Goal: Task Accomplishment & Management: Manage account settings

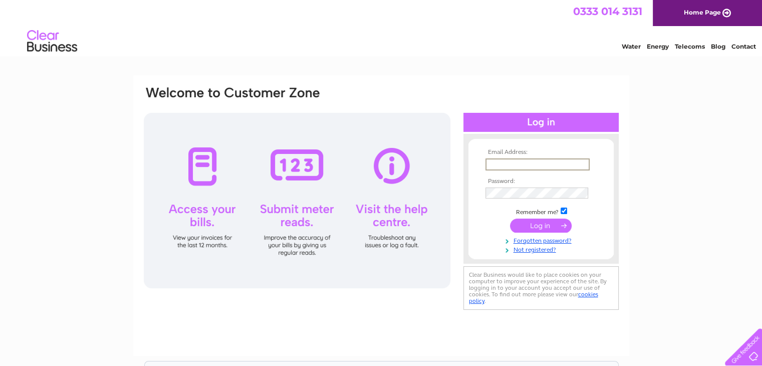
click at [503, 163] on input "text" at bounding box center [537, 164] width 104 height 12
type input "croptongarage@hotmail.co.uk"
click at [559, 218] on input "submit" at bounding box center [541, 224] width 62 height 14
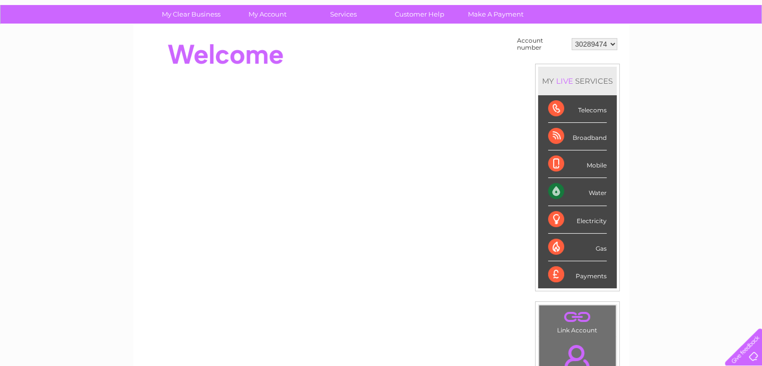
scroll to position [68, 0]
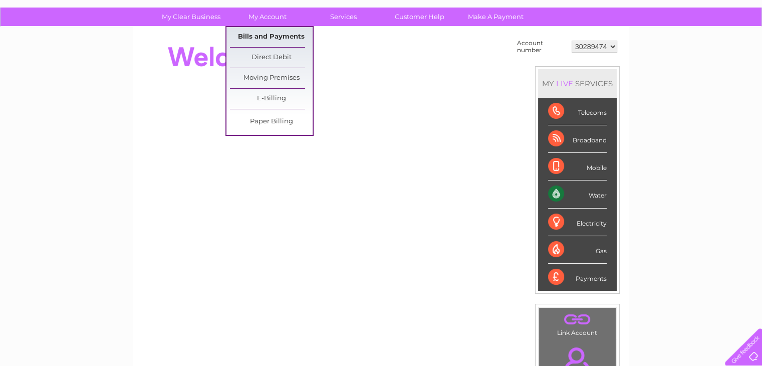
click at [274, 39] on link "Bills and Payments" at bounding box center [271, 37] width 83 height 20
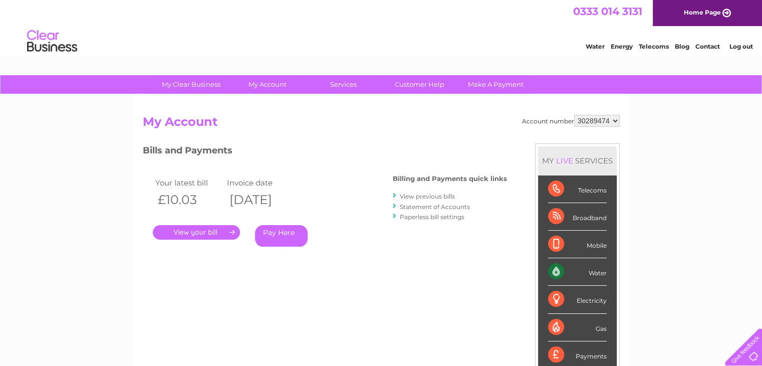
click at [218, 233] on link "." at bounding box center [196, 232] width 87 height 15
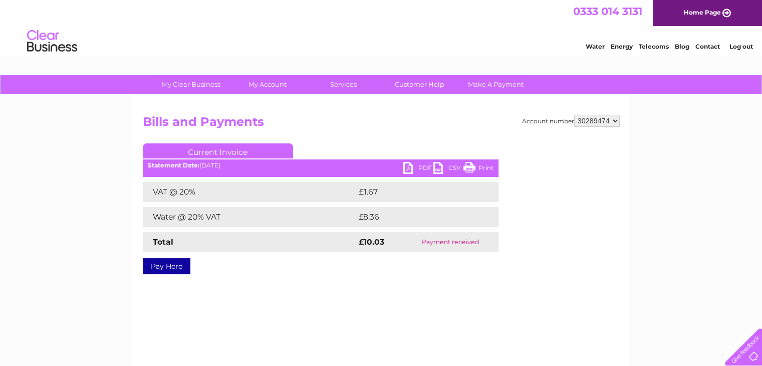
click at [594, 123] on select "30289474" at bounding box center [597, 121] width 46 height 12
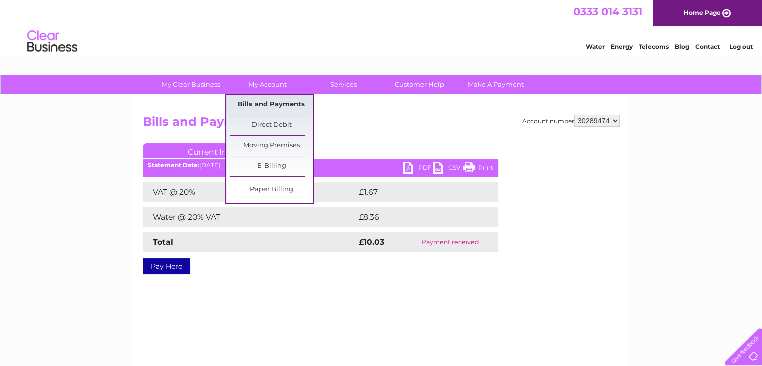
click at [263, 107] on link "Bills and Payments" at bounding box center [271, 105] width 83 height 20
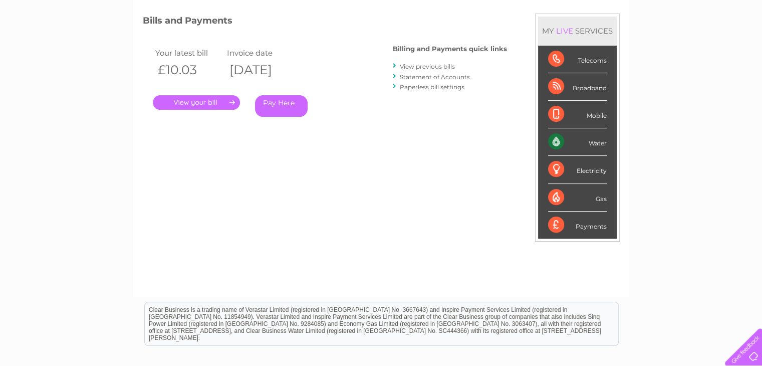
scroll to position [44, 0]
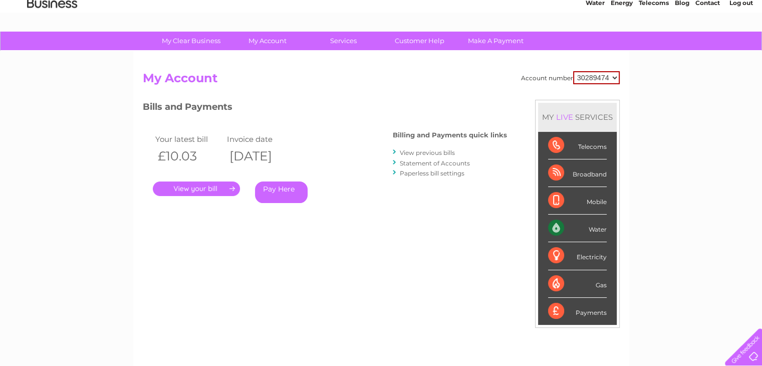
click at [449, 149] on link "View previous bills" at bounding box center [427, 153] width 55 height 8
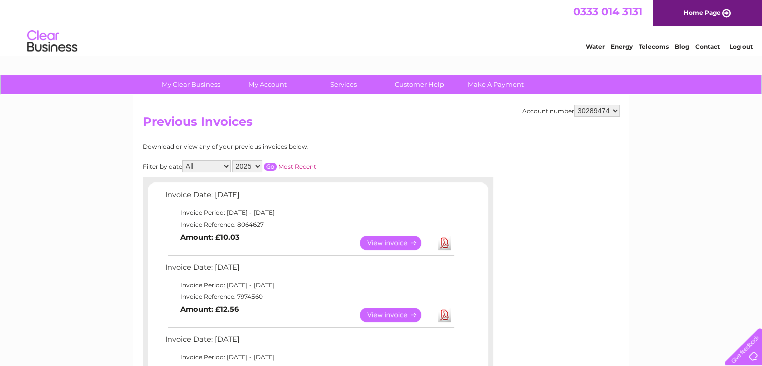
scroll to position [108, 0]
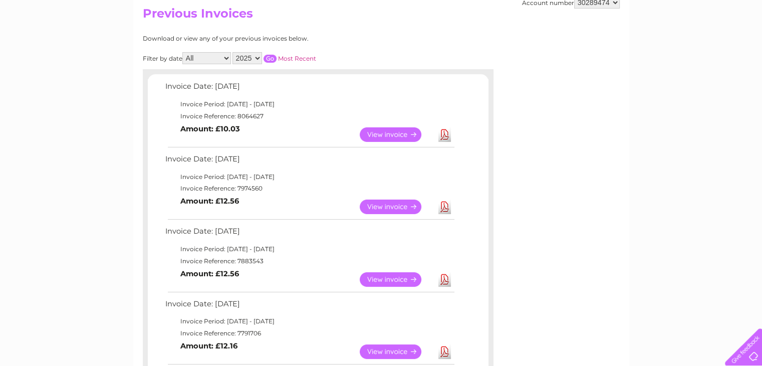
click at [398, 206] on link "View" at bounding box center [397, 206] width 74 height 15
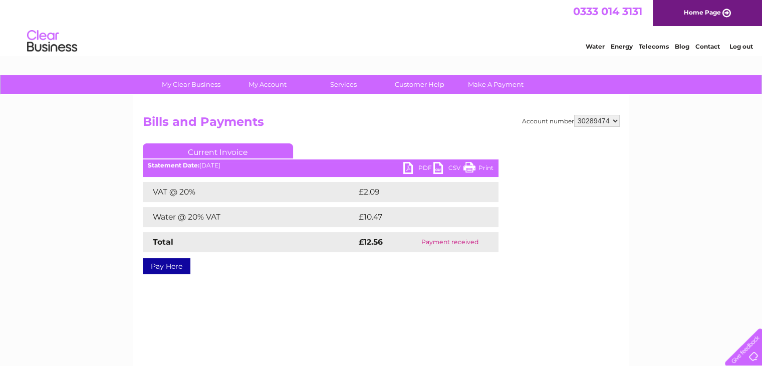
click at [398, 206] on div "VAT @ 20% £2.09 Water @ 20% VAT £10.47 Total £12.56 Payment received" at bounding box center [321, 217] width 356 height 70
click at [419, 167] on link "PDF" at bounding box center [418, 169] width 30 height 15
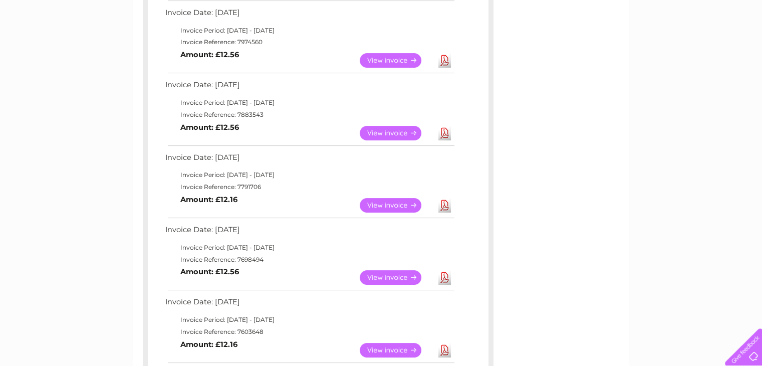
scroll to position [254, 0]
click at [402, 282] on link "View" at bounding box center [397, 277] width 74 height 15
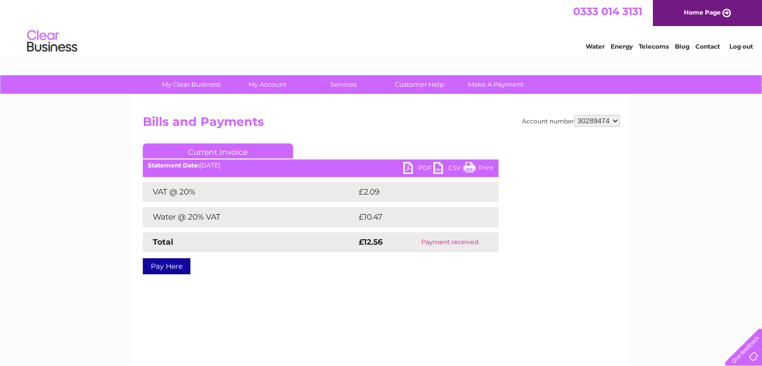
click at [407, 167] on link "PDF" at bounding box center [418, 169] width 30 height 15
click at [409, 165] on link "PDF" at bounding box center [418, 169] width 30 height 15
